Goal: Task Accomplishment & Management: Manage account settings

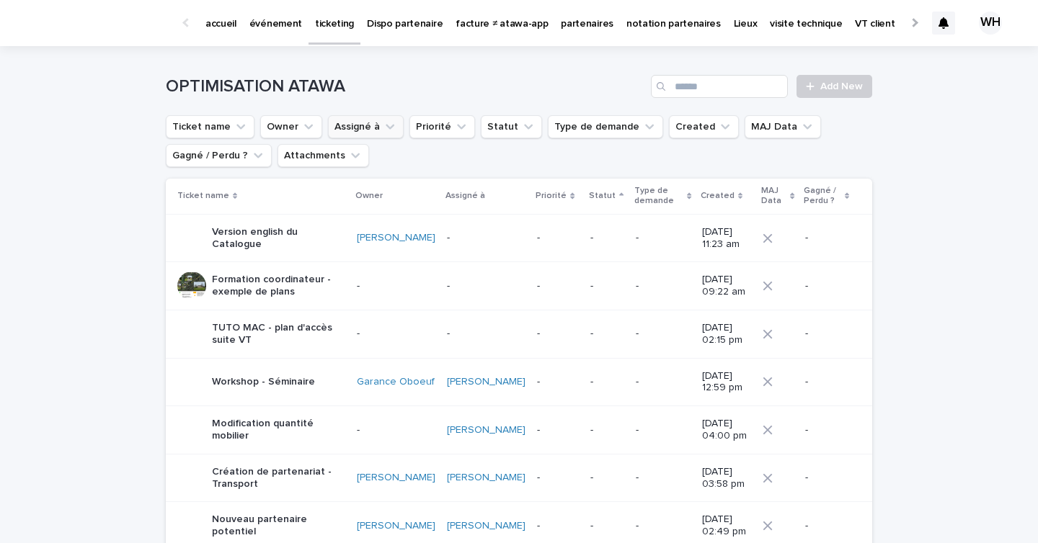
click at [386, 123] on icon "Assigné à" at bounding box center [390, 127] width 14 height 14
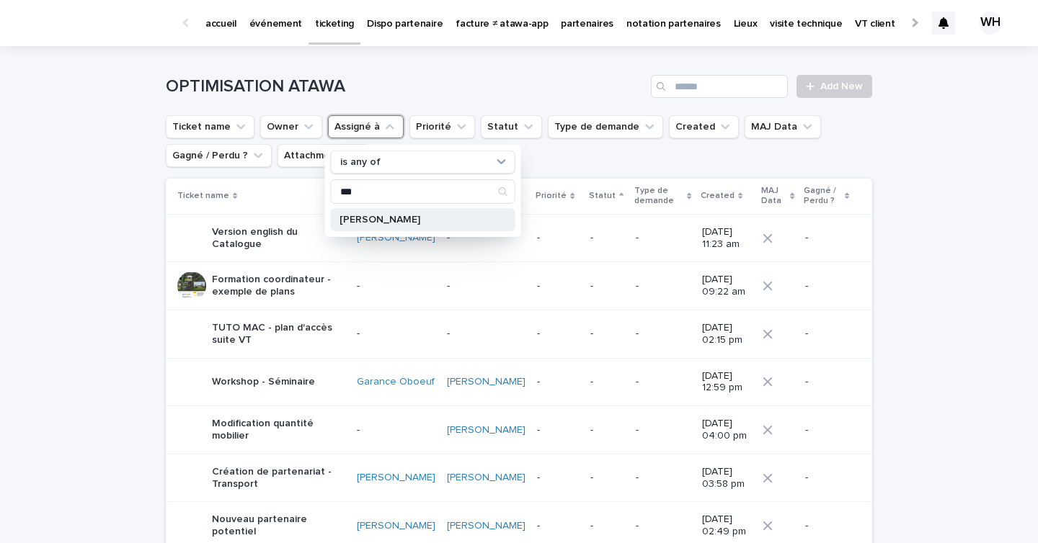
type input "***"
click at [367, 214] on div "[PERSON_NAME]" at bounding box center [423, 219] width 185 height 23
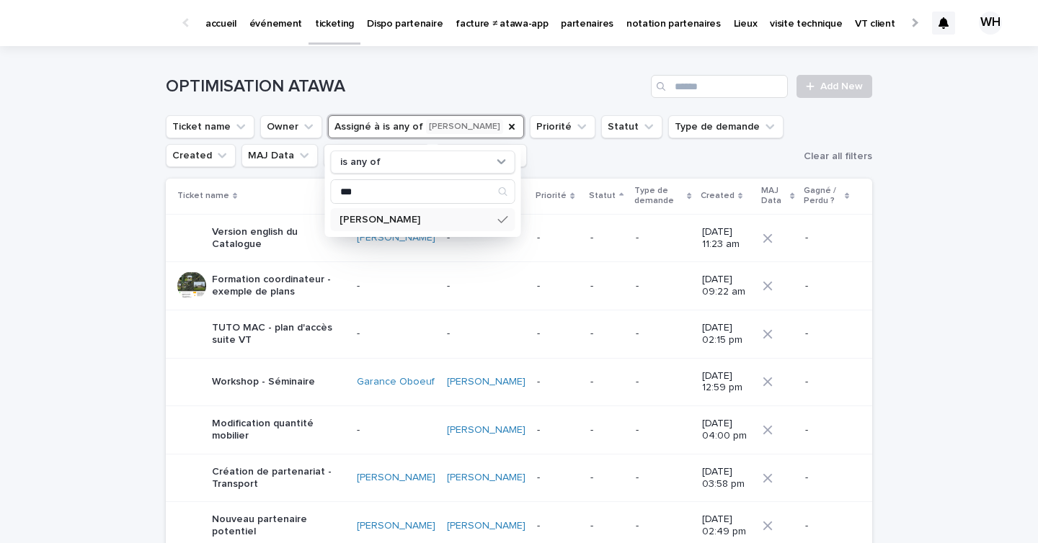
click at [584, 159] on ul "Ticket name Owner Assigné à is any of [PERSON_NAME] is any of *** [PERSON_NAME]…" at bounding box center [482, 141] width 638 height 58
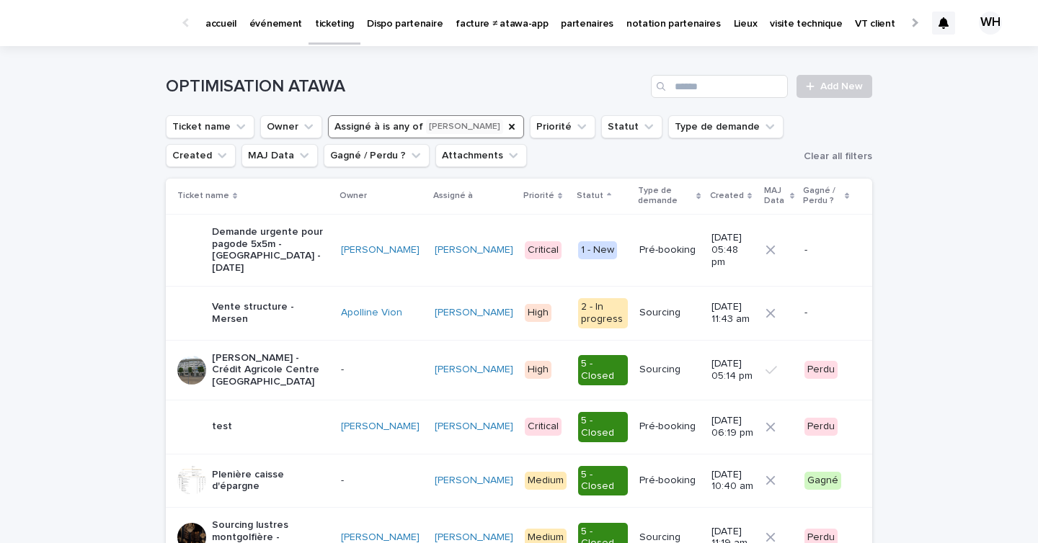
click at [639, 241] on div "Pré-booking" at bounding box center [669, 248] width 60 height 15
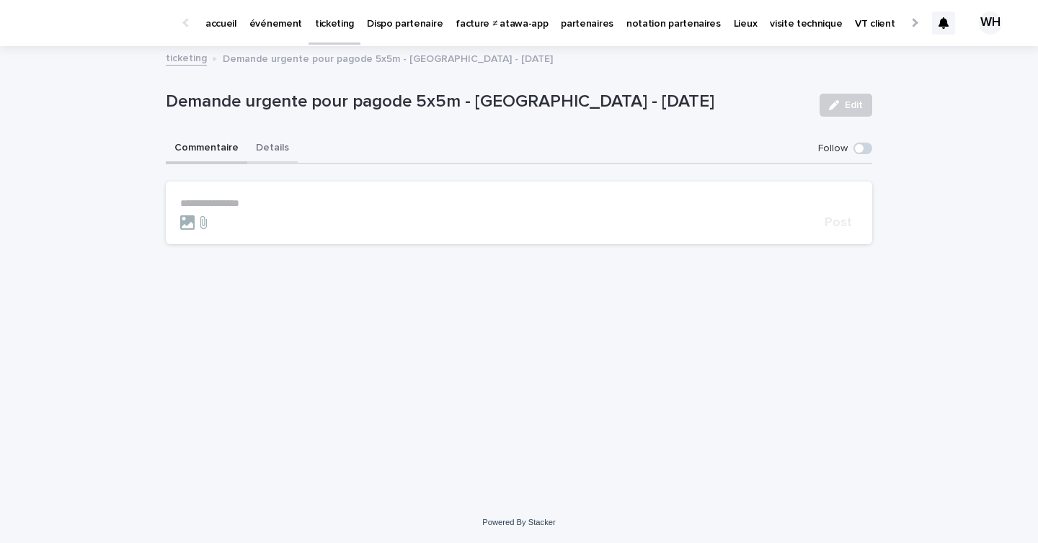
click at [275, 154] on button "Details" at bounding box center [272, 149] width 50 height 30
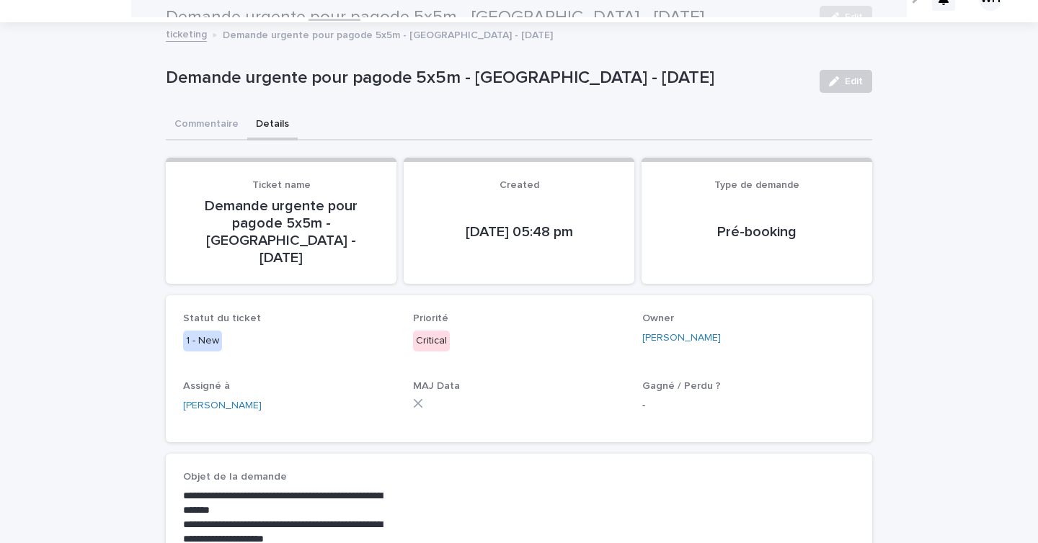
scroll to position [7, 0]
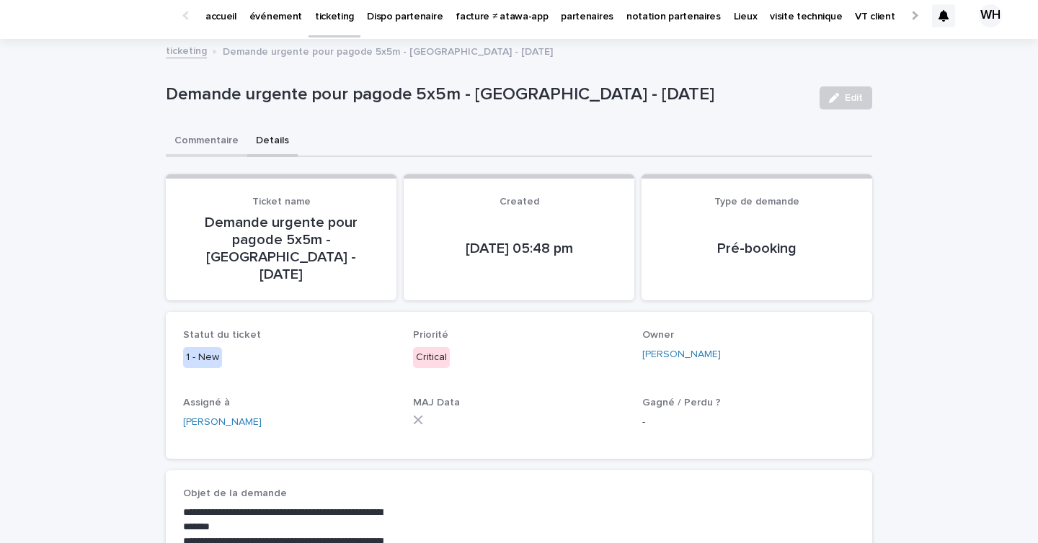
click at [222, 145] on button "Commentaire" at bounding box center [206, 142] width 81 height 30
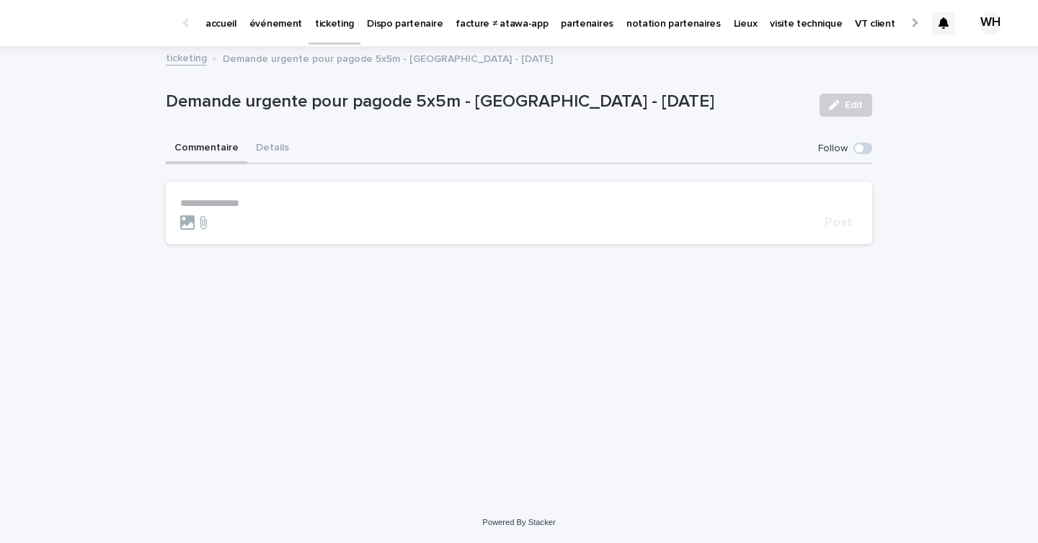
click at [253, 218] on div at bounding box center [499, 222] width 639 height 14
click at [273, 202] on p "**********" at bounding box center [518, 203] width 677 height 12
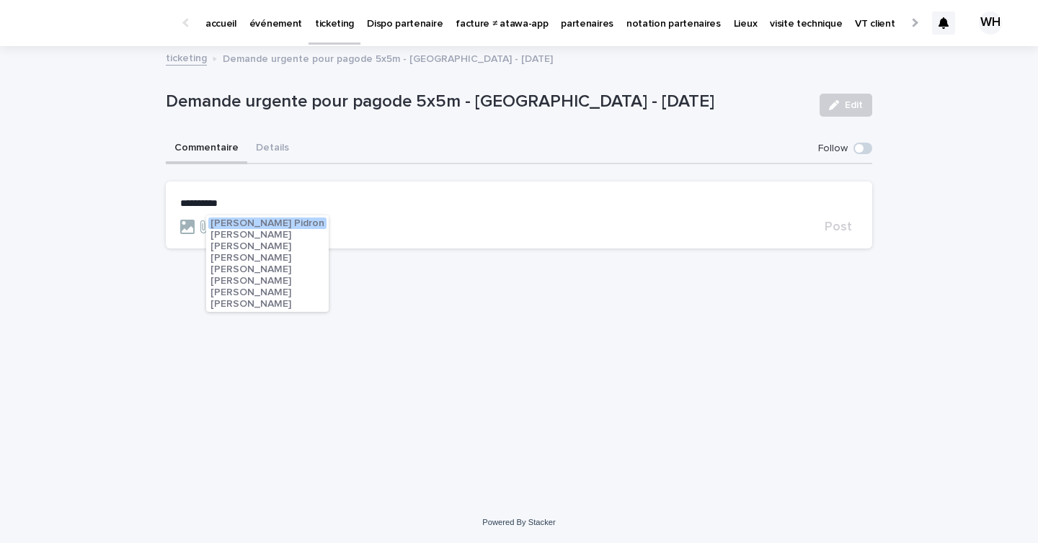
click at [269, 283] on span "[PERSON_NAME]" at bounding box center [250, 281] width 81 height 10
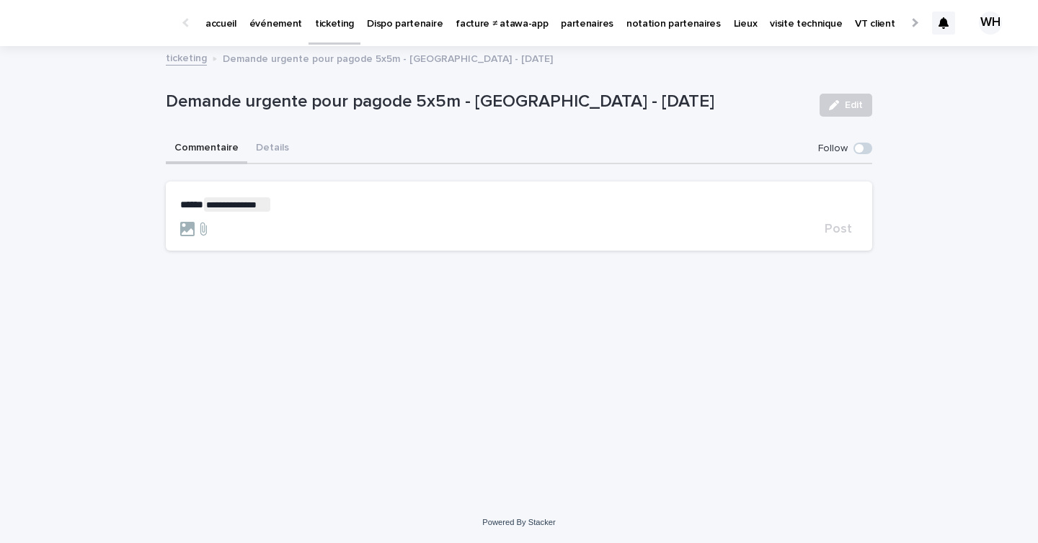
click at [316, 202] on p "**********" at bounding box center [518, 204] width 677 height 14
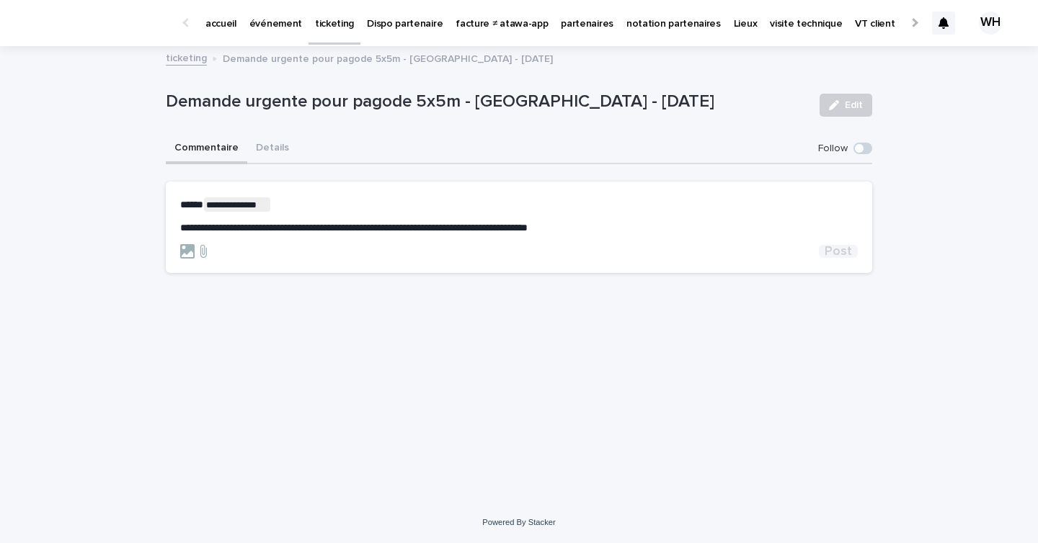
click at [830, 254] on span "Post" at bounding box center [837, 251] width 27 height 13
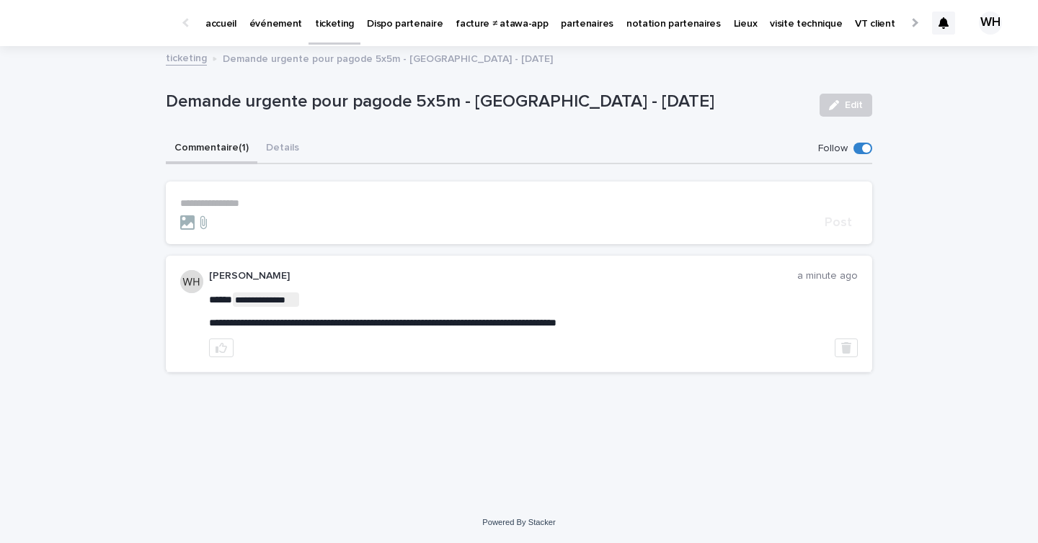
click at [271, 27] on p "événement" at bounding box center [275, 15] width 53 height 30
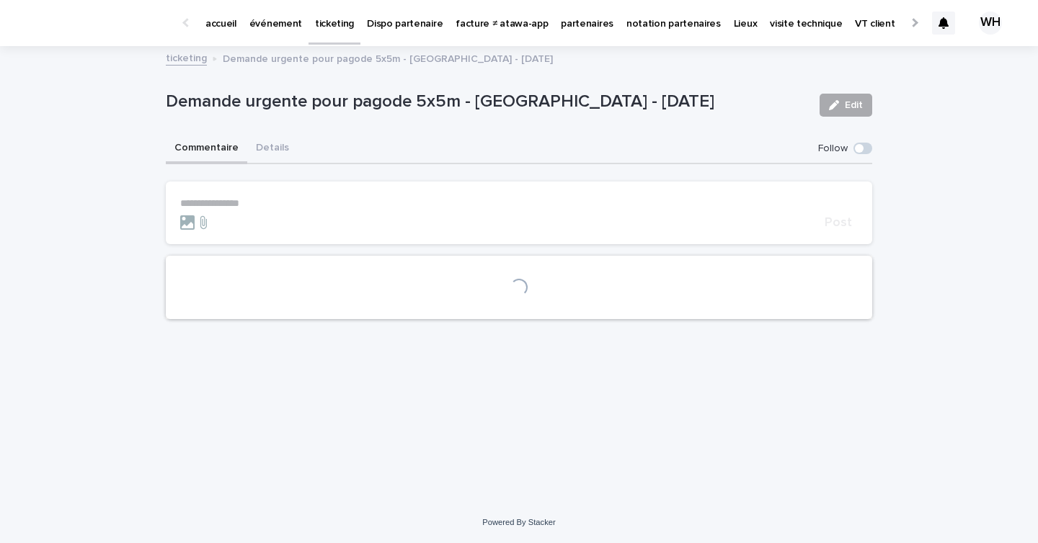
click at [828, 107] on button "Edit" at bounding box center [845, 105] width 53 height 23
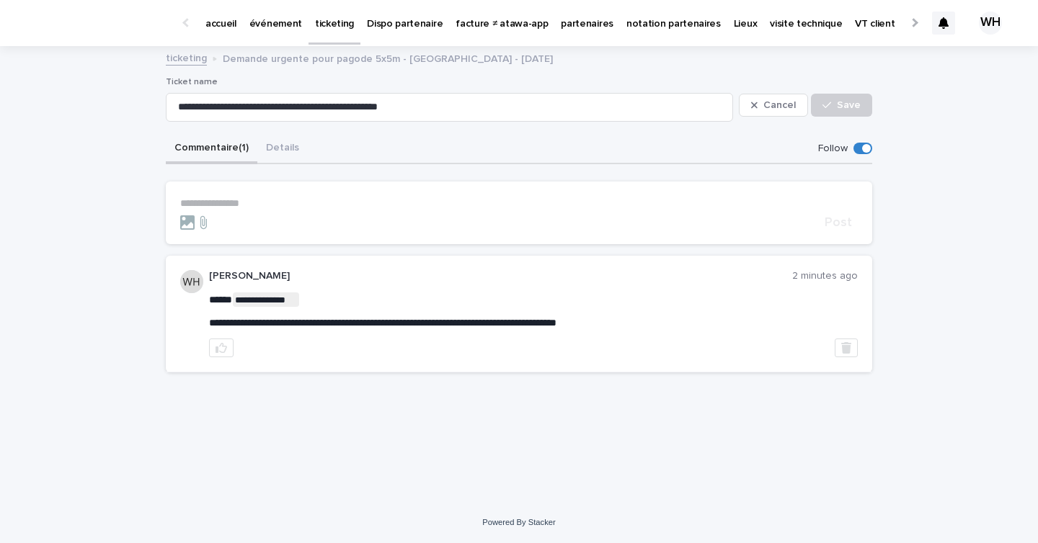
click at [828, 107] on icon "button" at bounding box center [826, 105] width 9 height 10
click at [295, 148] on button "Details" at bounding box center [282, 149] width 50 height 30
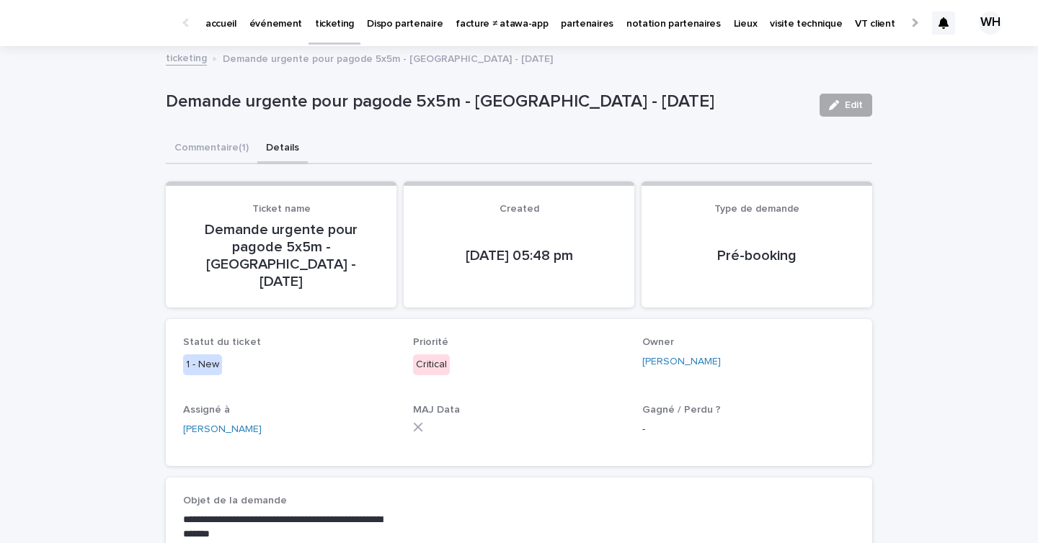
click at [850, 102] on span "Edit" at bounding box center [854, 105] width 18 height 10
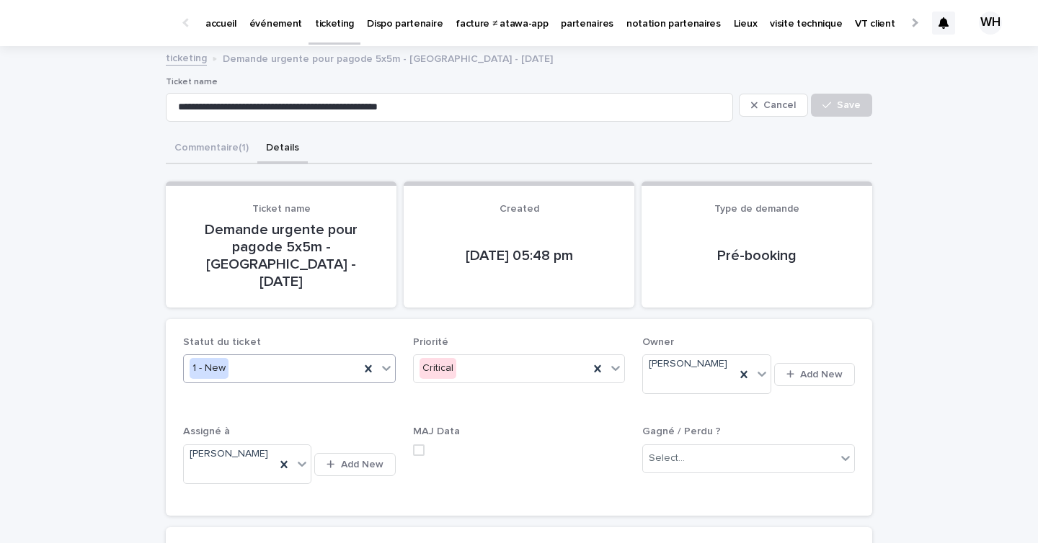
click at [382, 361] on icon at bounding box center [386, 368] width 14 height 14
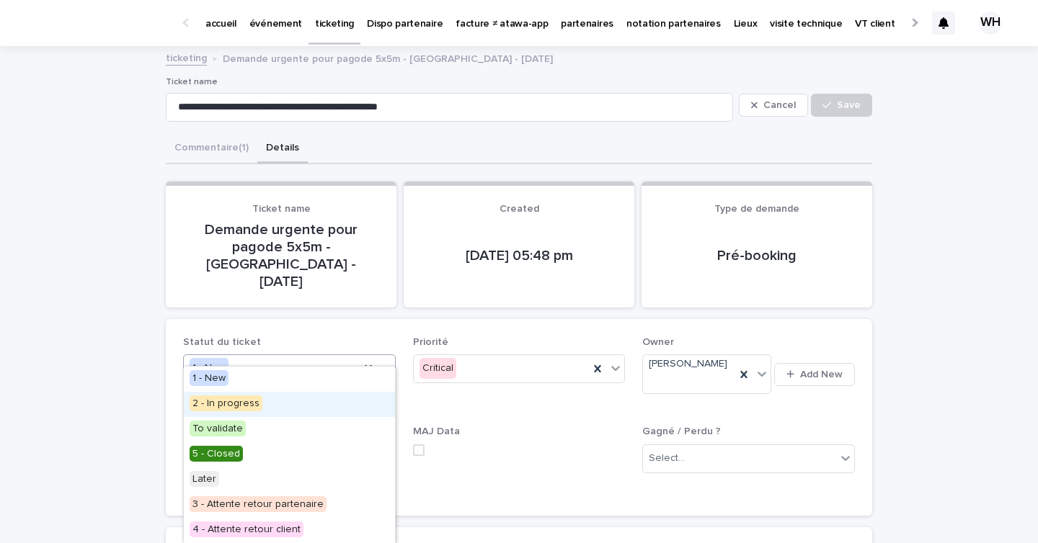
click at [283, 406] on div "2 - In progress" at bounding box center [289, 404] width 211 height 25
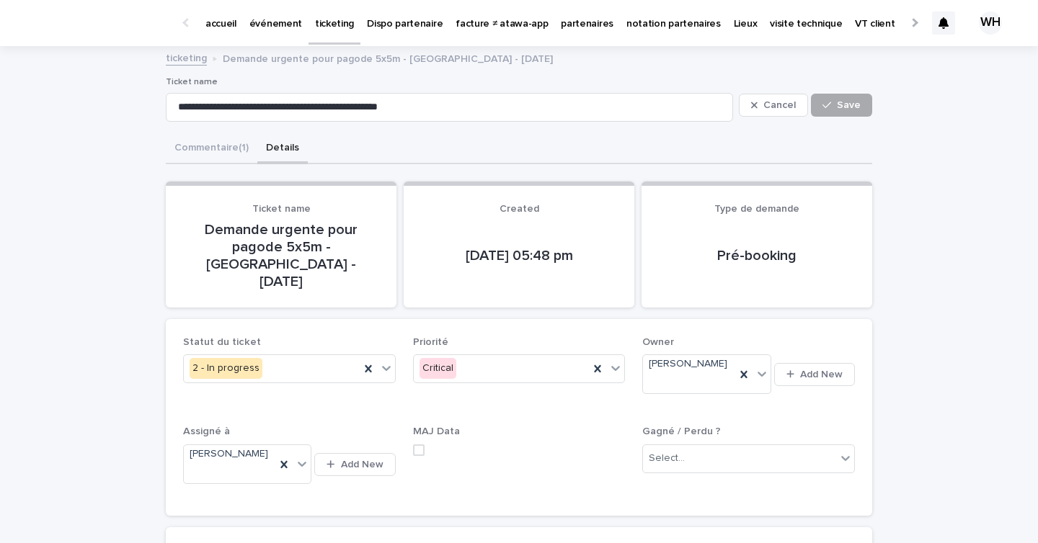
click at [847, 110] on button "Save" at bounding box center [841, 105] width 61 height 23
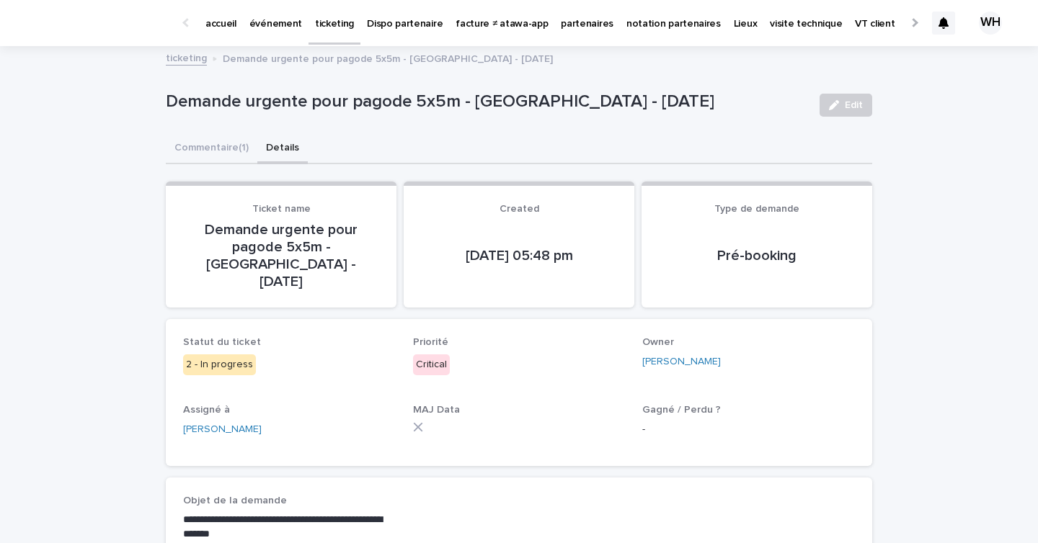
click at [257, 22] on p "événement" at bounding box center [275, 15] width 53 height 30
